Goal: Task Accomplishment & Management: Complete application form

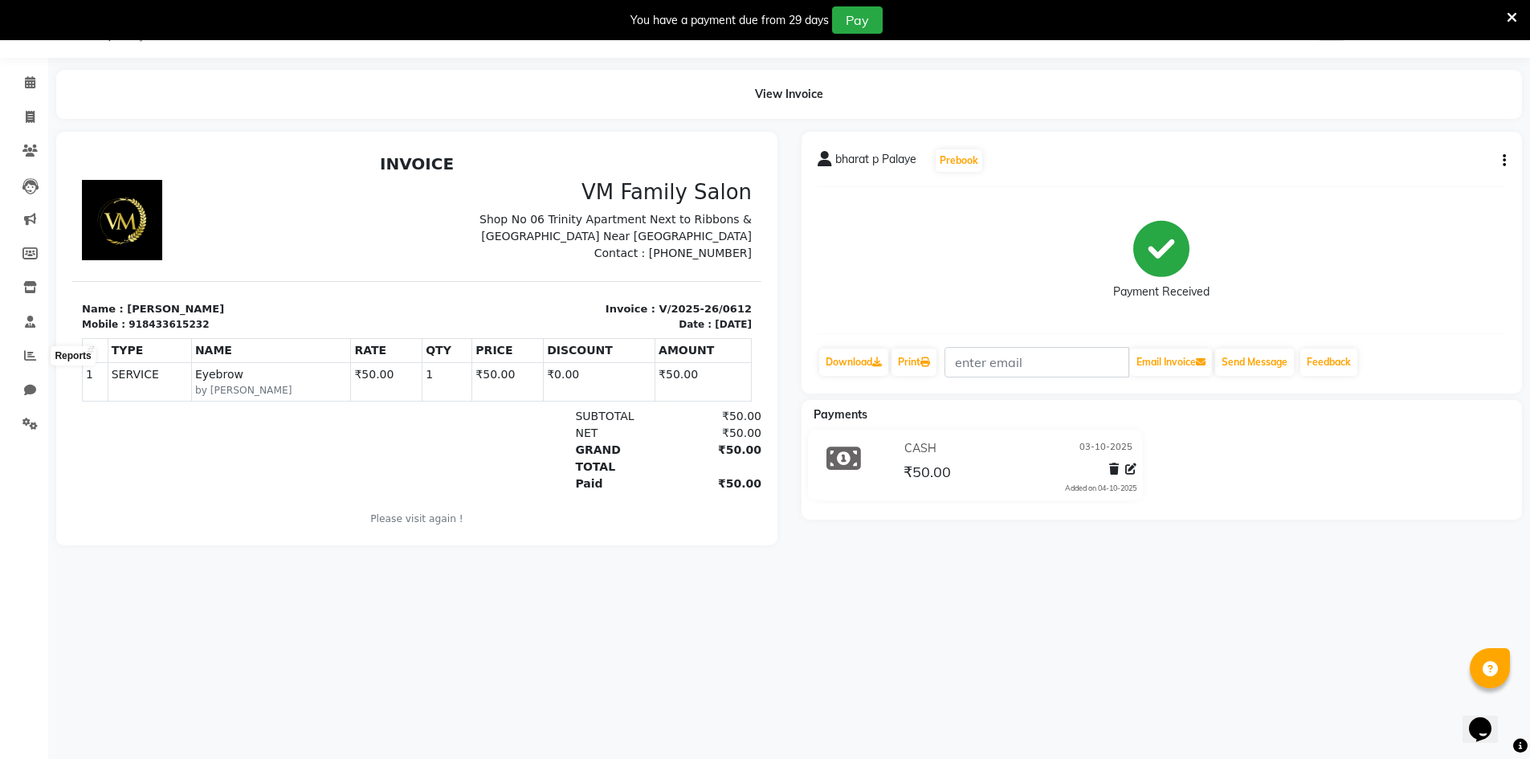
scroll to position [40, 0]
click at [32, 116] on icon at bounding box center [30, 117] width 9 height 12
select select "7861"
select select "service"
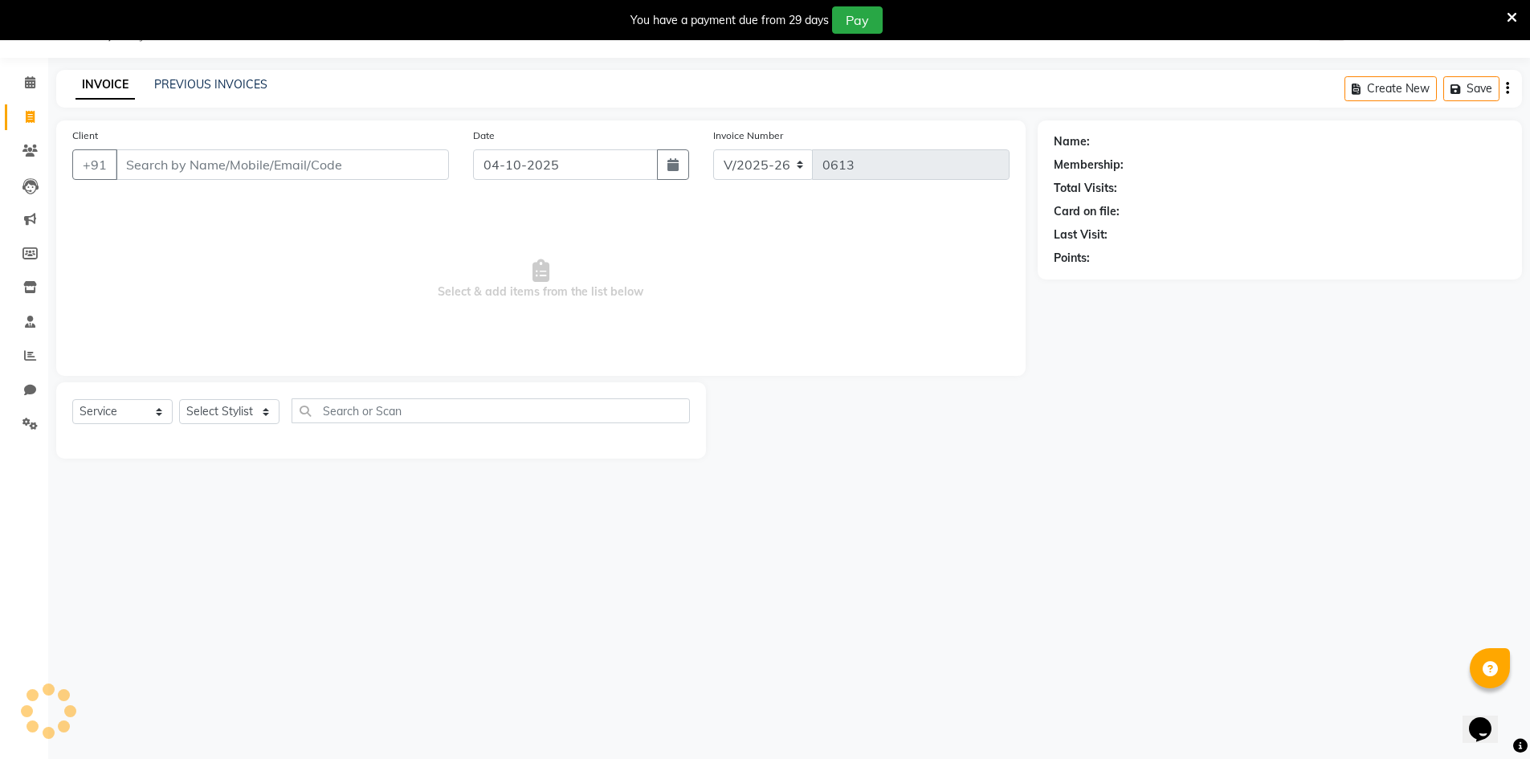
click at [144, 162] on input "Client" at bounding box center [282, 164] width 333 height 31
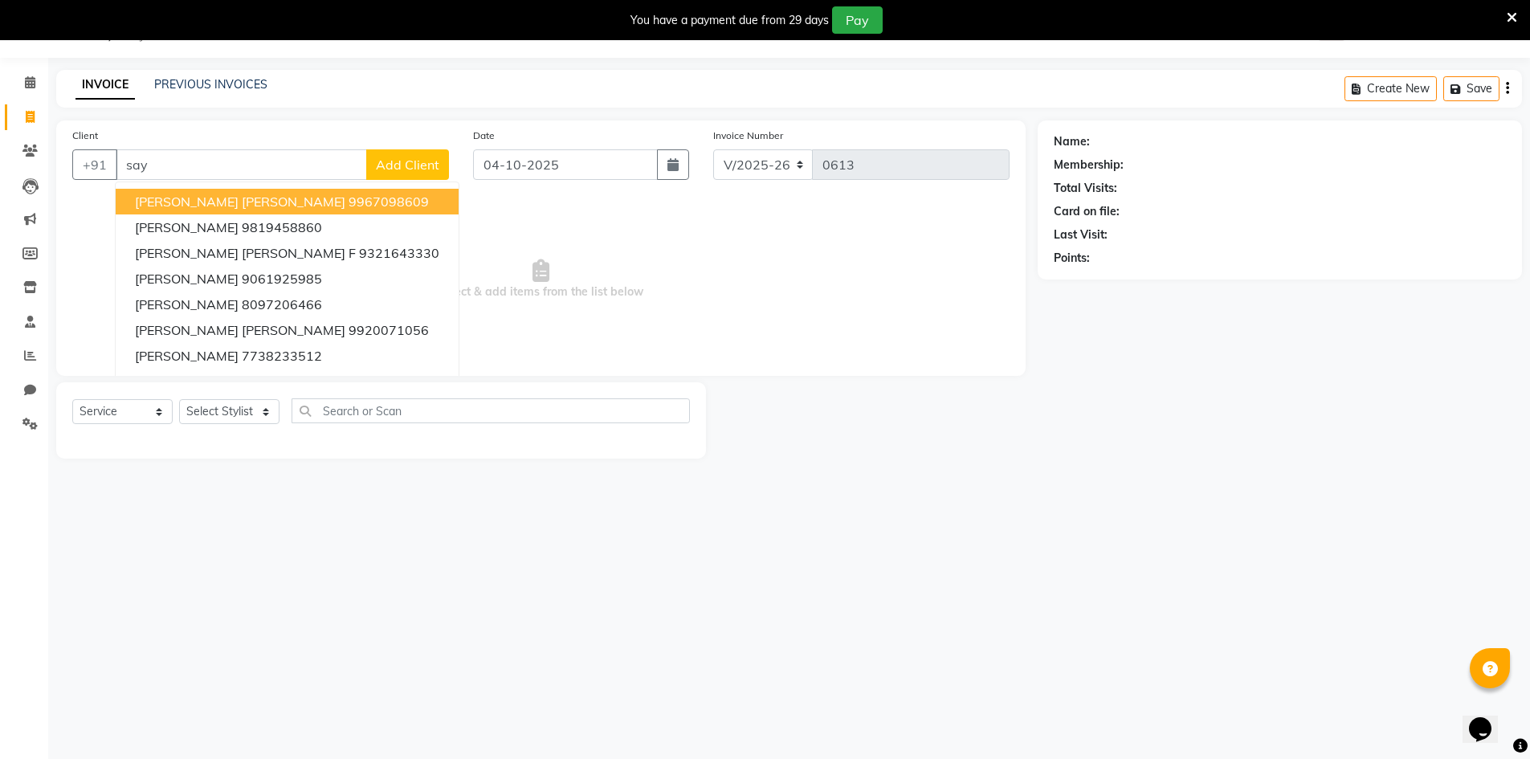
type input "say"
click at [399, 168] on span "Add Client" at bounding box center [407, 165] width 63 height 16
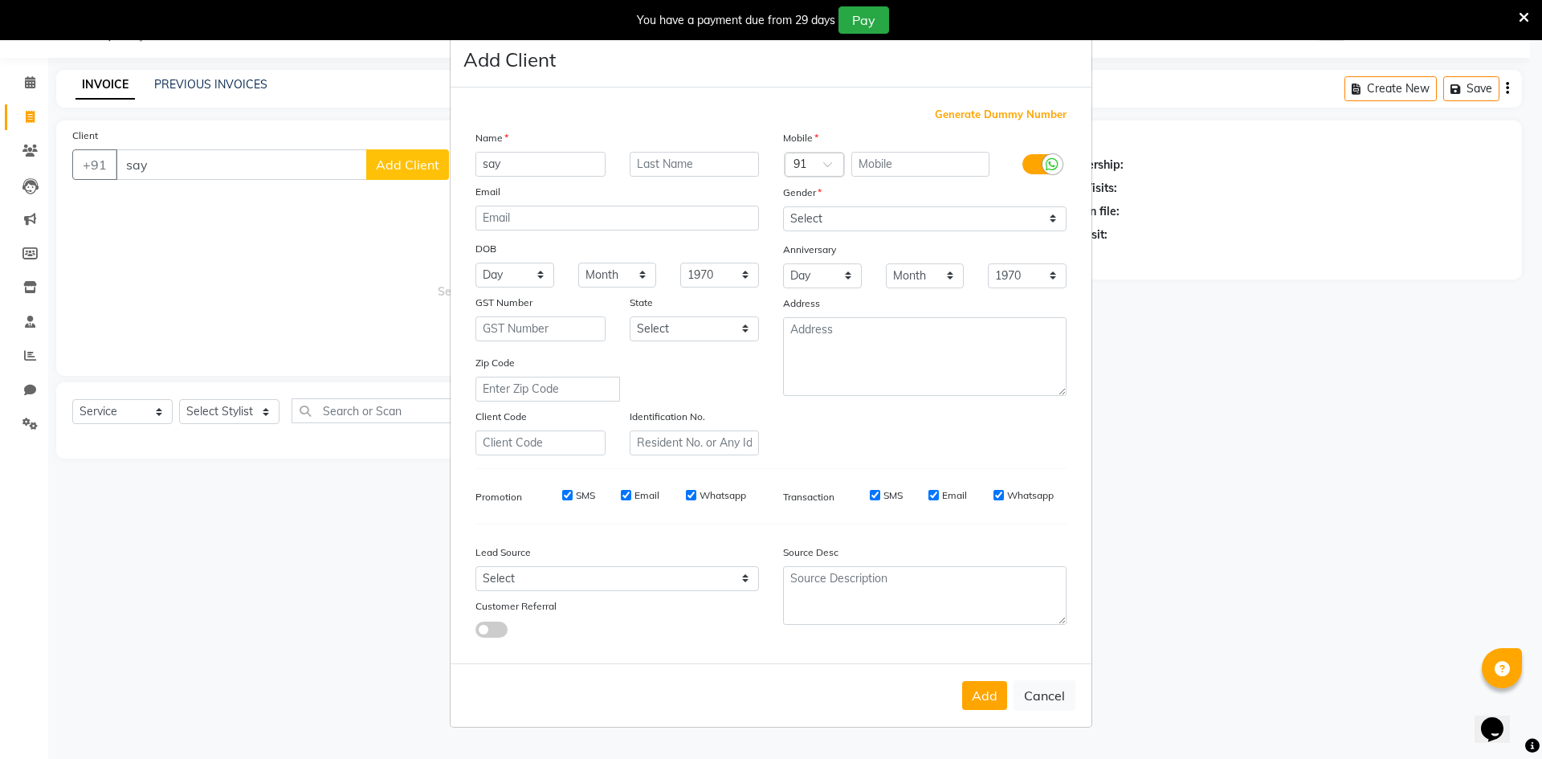
click at [553, 166] on input "say" at bounding box center [540, 164] width 130 height 25
click at [493, 167] on input "say" at bounding box center [540, 164] width 130 height 25
click at [488, 165] on input "say" at bounding box center [540, 164] width 130 height 25
click at [510, 162] on input "Say" at bounding box center [540, 164] width 130 height 25
type input "[PERSON_NAME]"
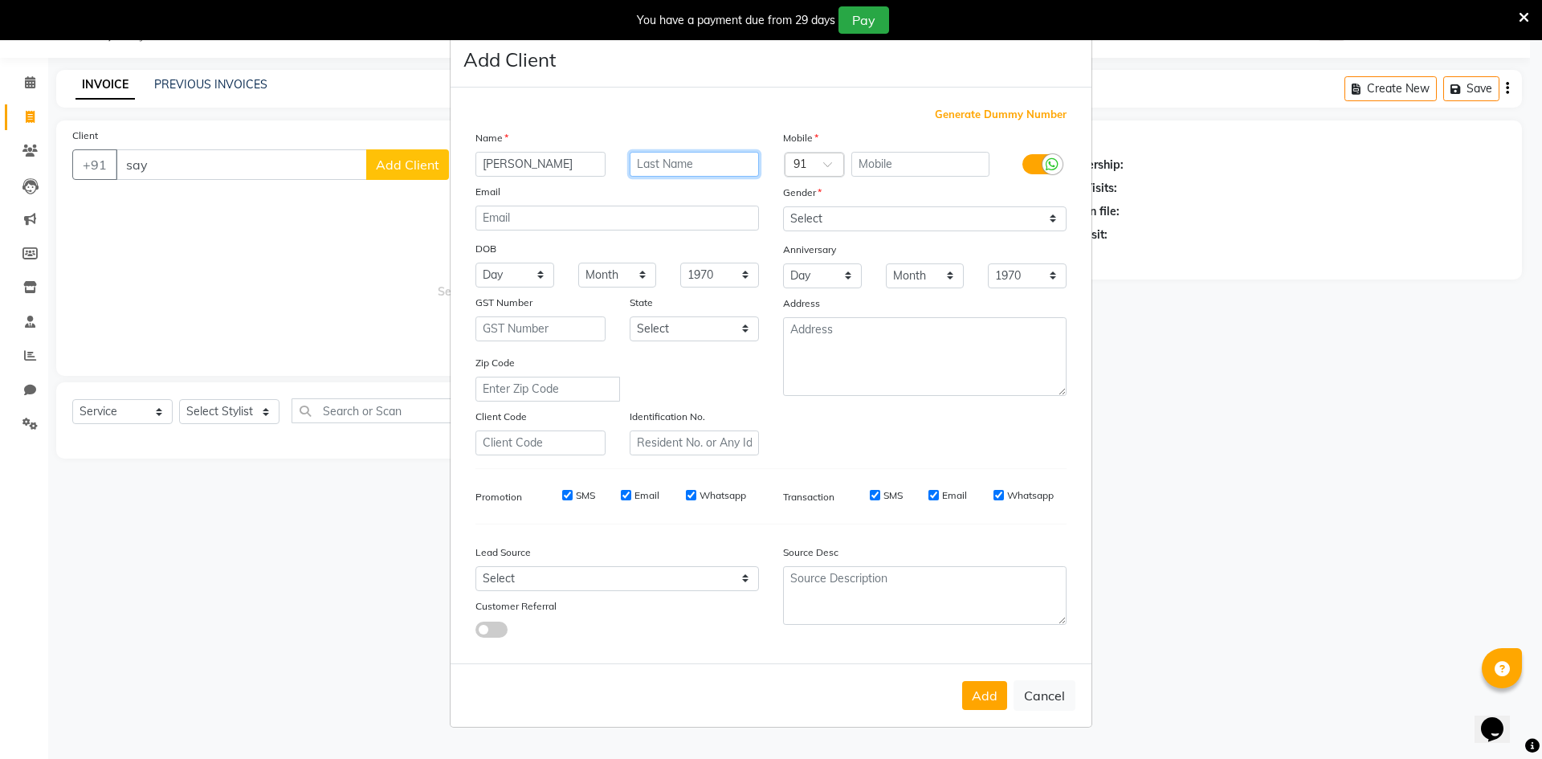
click at [662, 169] on input "text" at bounding box center [695, 164] width 130 height 25
type input "[PERSON_NAME]"
click at [829, 215] on select "Select [DEMOGRAPHIC_DATA] [DEMOGRAPHIC_DATA] Other Prefer Not To Say" at bounding box center [924, 218] width 283 height 25
select select "[DEMOGRAPHIC_DATA]"
click at [783, 206] on select "Select [DEMOGRAPHIC_DATA] [DEMOGRAPHIC_DATA] Other Prefer Not To Say" at bounding box center [924, 218] width 283 height 25
